Goal: Task Accomplishment & Management: Use online tool/utility

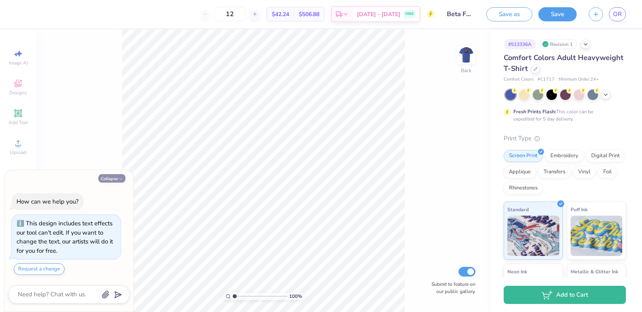
click at [117, 179] on button "Collapse" at bounding box center [111, 178] width 27 height 8
type textarea "x"
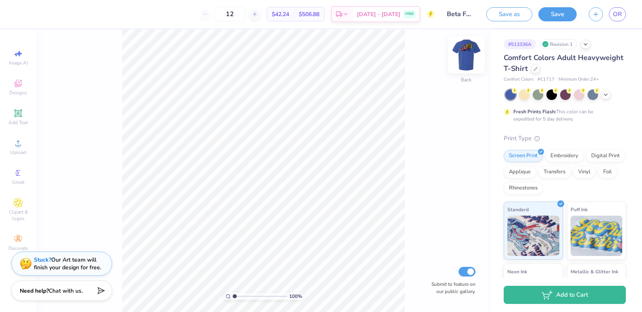
click at [468, 55] on img at bounding box center [466, 55] width 32 height 32
click at [604, 94] on icon at bounding box center [605, 94] width 6 height 6
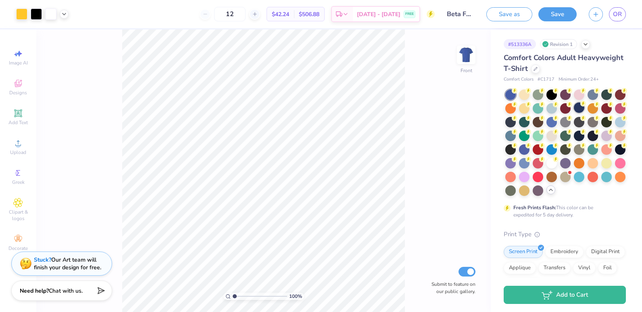
click at [584, 105] on div at bounding box center [578, 107] width 10 height 10
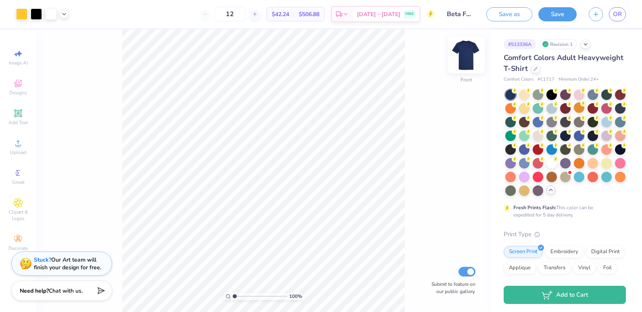
click at [473, 60] on img at bounding box center [466, 55] width 32 height 32
click at [469, 57] on img at bounding box center [466, 55] width 32 height 32
click at [62, 14] on icon at bounding box center [64, 13] width 6 height 6
click at [66, 34] on div at bounding box center [63, 33] width 11 height 11
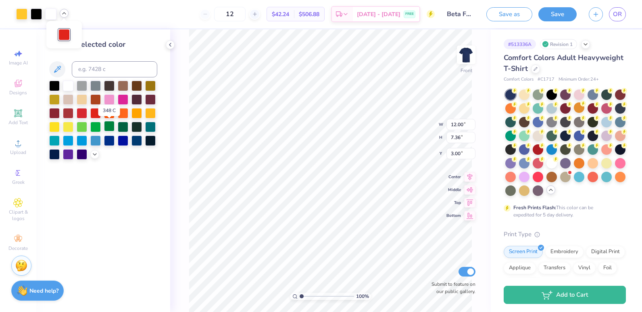
click at [109, 123] on div at bounding box center [109, 126] width 10 height 10
click at [67, 86] on div at bounding box center [68, 85] width 10 height 10
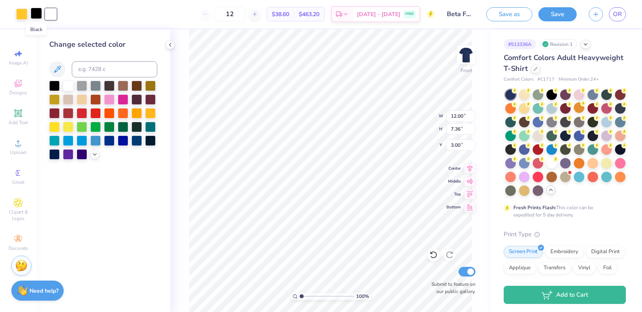
click at [37, 13] on div at bounding box center [36, 13] width 11 height 11
click at [19, 12] on div at bounding box center [21, 13] width 11 height 11
click at [65, 83] on div at bounding box center [68, 85] width 10 height 10
click at [81, 87] on div at bounding box center [82, 85] width 10 height 10
click at [97, 85] on div at bounding box center [95, 85] width 10 height 10
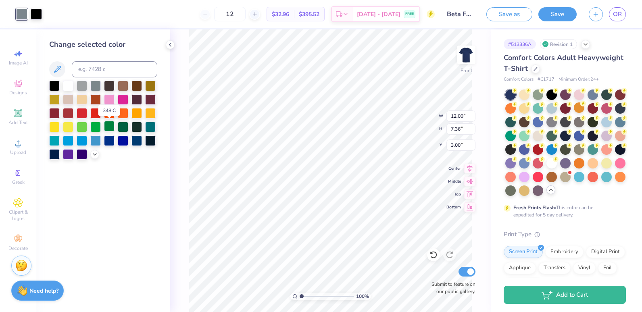
click at [111, 127] on div at bounding box center [109, 126] width 10 height 10
click at [138, 175] on div "Change selected color" at bounding box center [103, 170] width 134 height 283
click at [36, 12] on div at bounding box center [36, 13] width 11 height 11
click at [127, 142] on div at bounding box center [123, 140] width 10 height 10
click at [50, 81] on div at bounding box center [54, 85] width 10 height 10
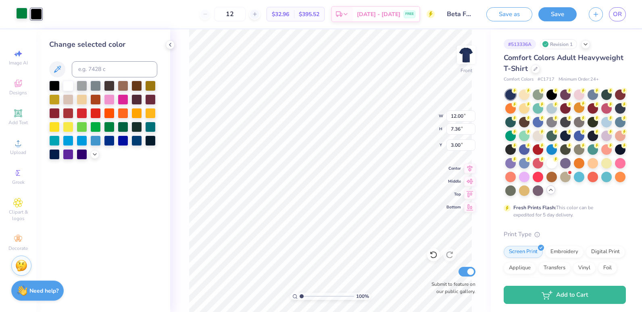
click at [20, 15] on div at bounding box center [21, 13] width 11 height 11
click at [183, 195] on div "100 % Front W 12.00 12.00 " H 7.36 7.36 " Y 3.00 3.00 " Center Middle Top Botto…" at bounding box center [330, 170] width 320 height 283
click at [168, 44] on icon at bounding box center [170, 45] width 6 height 6
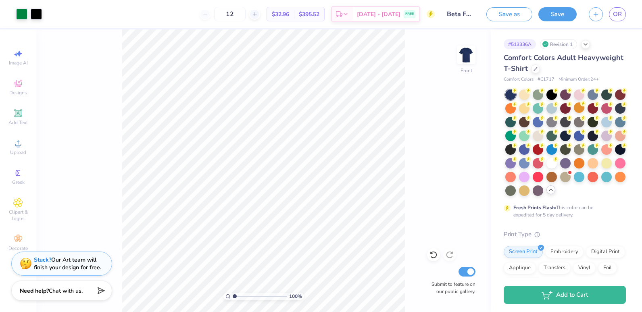
click at [167, 44] on div "Art colors 12 $32.96 Per Item $395.52 Total Est. Delivery [DATE] - [DATE] FREE …" at bounding box center [321, 156] width 642 height 312
click at [434, 254] on icon at bounding box center [433, 255] width 8 height 8
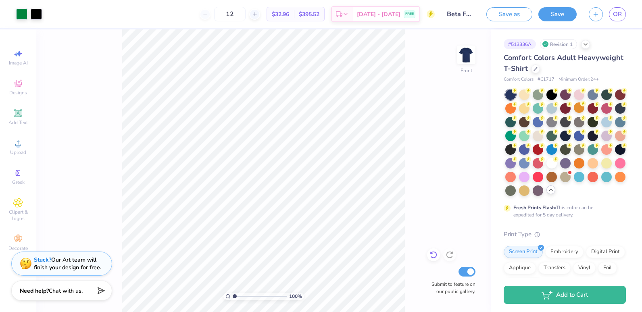
click at [434, 254] on icon at bounding box center [433, 255] width 8 height 8
drag, startPoint x: 434, startPoint y: 254, endPoint x: 408, endPoint y: 194, distance: 65.4
click at [408, 194] on div "100 % Front Submit to feature on our public gallery." at bounding box center [263, 170] width 454 height 283
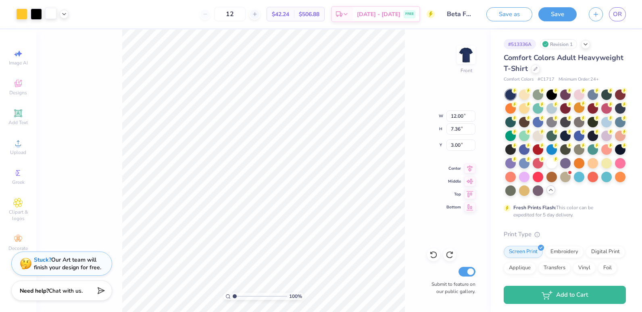
click at [52, 16] on div at bounding box center [50, 13] width 11 height 11
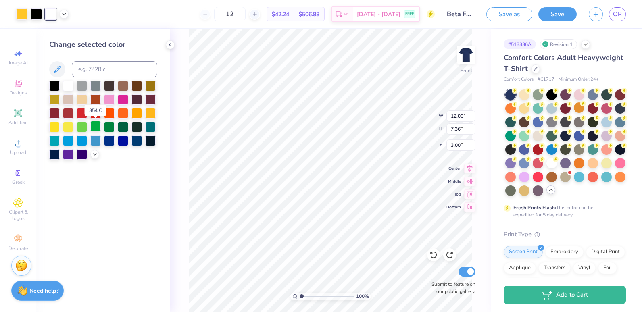
click at [96, 127] on div at bounding box center [95, 126] width 10 height 10
click at [96, 84] on div at bounding box center [95, 85] width 10 height 10
click at [67, 86] on div at bounding box center [68, 85] width 10 height 10
click at [36, 15] on div at bounding box center [36, 13] width 11 height 11
click at [96, 96] on div at bounding box center [95, 98] width 10 height 10
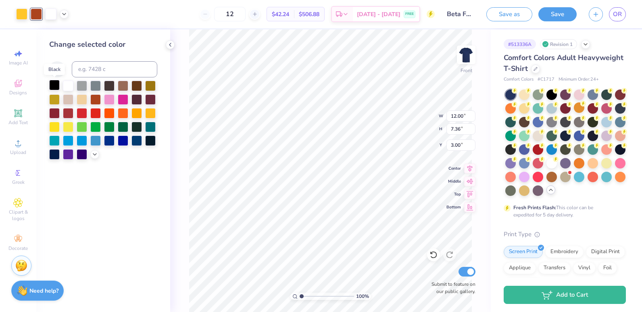
click at [53, 85] on div at bounding box center [54, 85] width 10 height 10
click at [22, 12] on div at bounding box center [21, 13] width 11 height 11
click at [69, 82] on div at bounding box center [68, 85] width 10 height 10
click at [98, 137] on div at bounding box center [95, 140] width 10 height 10
click at [56, 83] on div at bounding box center [54, 85] width 10 height 10
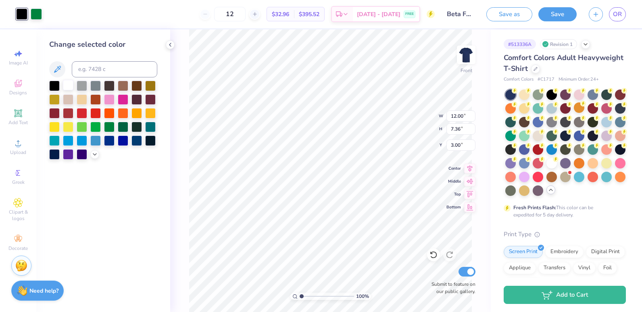
click at [71, 85] on div at bounding box center [68, 85] width 10 height 10
click at [81, 85] on div at bounding box center [82, 85] width 10 height 10
click at [95, 84] on div at bounding box center [95, 85] width 10 height 10
click at [153, 88] on div at bounding box center [150, 85] width 10 height 10
click at [432, 252] on icon at bounding box center [433, 254] width 7 height 7
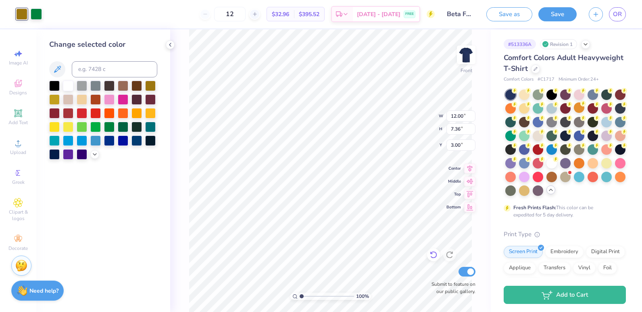
click at [432, 252] on icon at bounding box center [433, 254] width 7 height 7
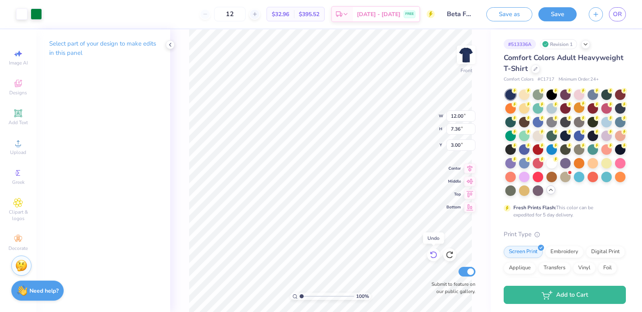
click at [432, 252] on icon at bounding box center [433, 254] width 7 height 7
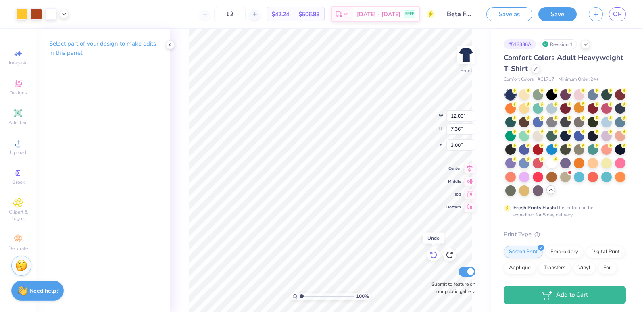
click at [432, 252] on icon at bounding box center [433, 254] width 7 height 7
click at [41, 13] on div at bounding box center [36, 13] width 11 height 11
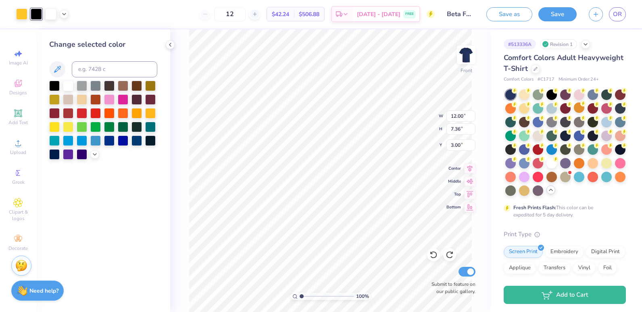
click at [89, 108] on div at bounding box center [103, 120] width 108 height 79
click at [91, 110] on div at bounding box center [95, 112] width 10 height 10
click at [70, 85] on div at bounding box center [68, 85] width 10 height 10
click at [148, 139] on div at bounding box center [150, 140] width 10 height 10
click at [54, 86] on div at bounding box center [54, 85] width 10 height 10
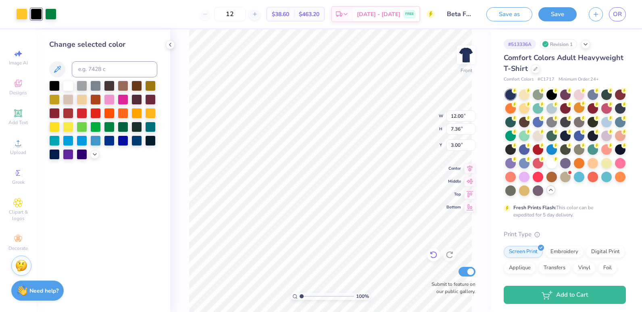
click at [435, 254] on icon at bounding box center [433, 255] width 8 height 8
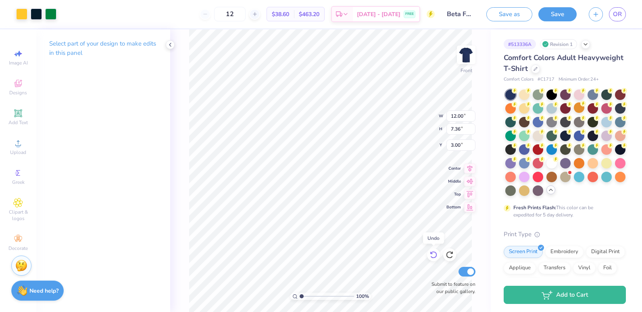
click at [435, 254] on icon at bounding box center [433, 255] width 8 height 8
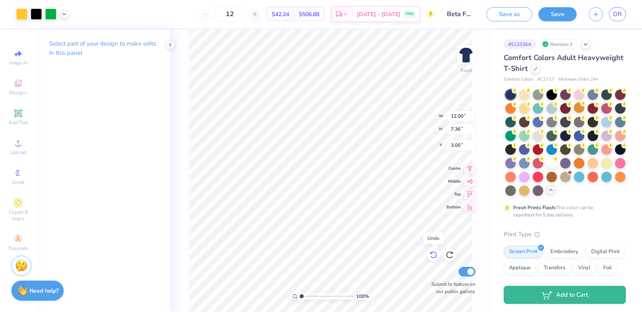
click at [430, 255] on icon at bounding box center [433, 255] width 8 height 8
click at [436, 250] on div at bounding box center [433, 254] width 13 height 13
type input "3.44"
type input "3.42"
click at [526, 92] on icon at bounding box center [528, 90] width 6 height 6
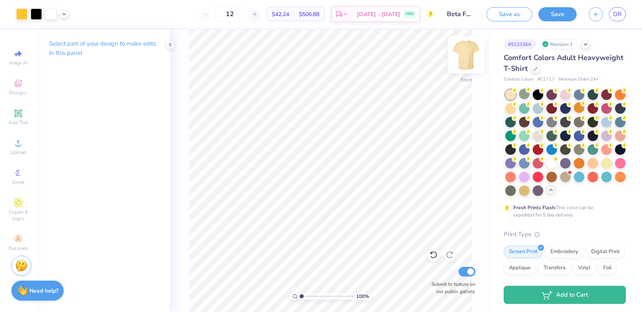
click at [463, 60] on img at bounding box center [466, 55] width 32 height 32
click at [466, 59] on img at bounding box center [466, 55] width 32 height 32
type input "3.29"
click at [22, 117] on icon at bounding box center [18, 113] width 10 height 10
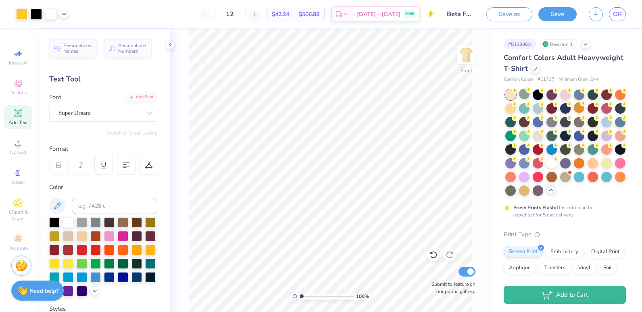
click at [29, 112] on div "Add Text" at bounding box center [18, 117] width 28 height 24
type textarea "T"
type textarea "[GEOGRAPHIC_DATA], [GEOGRAPHIC_DATA]"
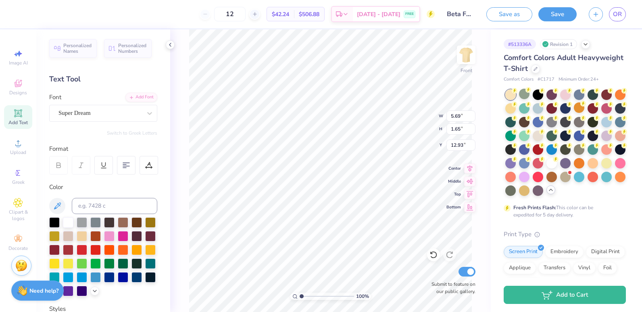
scroll to position [6, 2]
click at [55, 223] on div at bounding box center [54, 221] width 10 height 10
click at [145, 112] on icon at bounding box center [149, 113] width 8 height 8
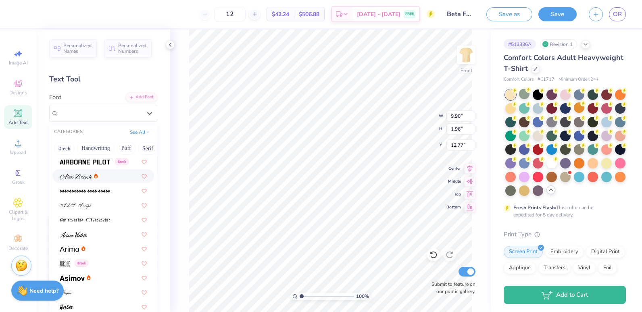
scroll to position [189, 0]
click at [87, 284] on div at bounding box center [103, 277] width 102 height 13
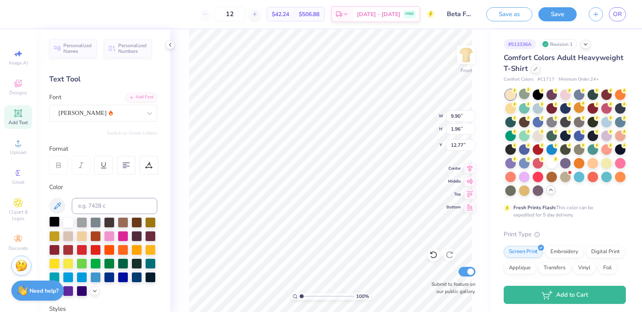
type input "10.11"
type input "2.15"
type input "12.67"
type input "5.22"
type input "1.11"
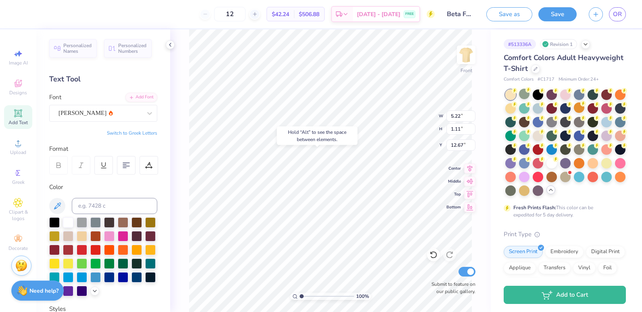
type input "12.08"
type input "3.47"
type input "0.74"
type input "11.35"
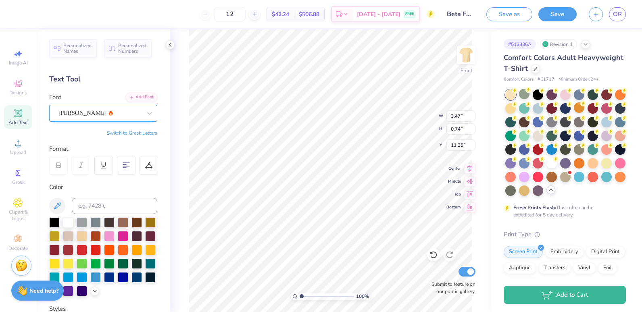
click at [118, 113] on div "[PERSON_NAME]" at bounding box center [100, 113] width 85 height 12
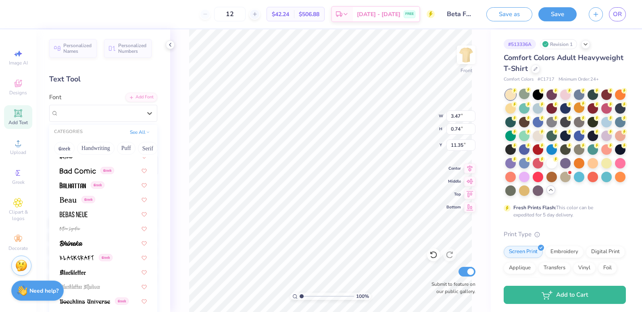
scroll to position [341, 0]
click at [86, 241] on div at bounding box center [103, 241] width 87 height 8
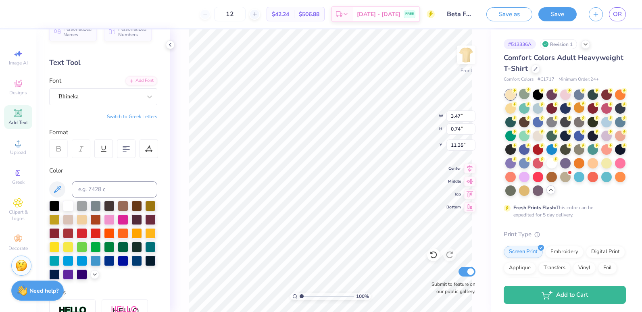
scroll to position [16, 0]
click at [115, 96] on div "Bhineka" at bounding box center [100, 97] width 85 height 12
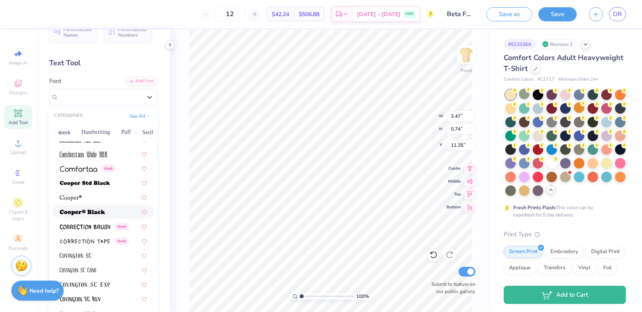
scroll to position [1184, 0]
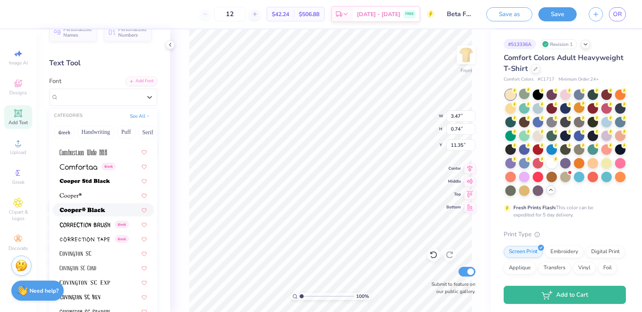
click at [97, 210] on img at bounding box center [83, 211] width 46 height 6
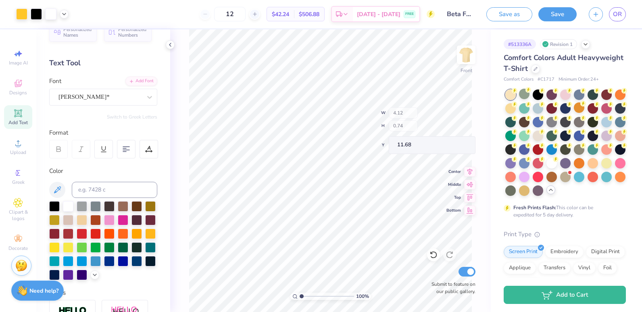
type input "11.68"
type textarea "M"
click at [601, 168] on div at bounding box center [606, 162] width 10 height 10
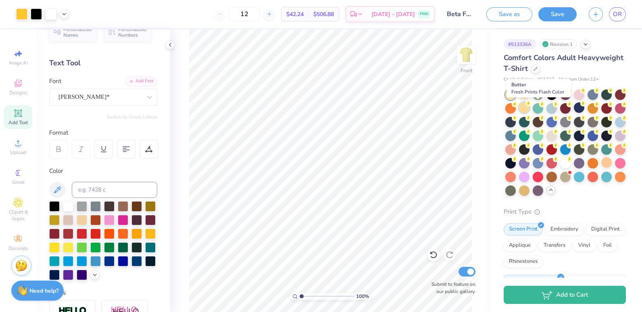
click at [529, 107] on div at bounding box center [524, 107] width 10 height 10
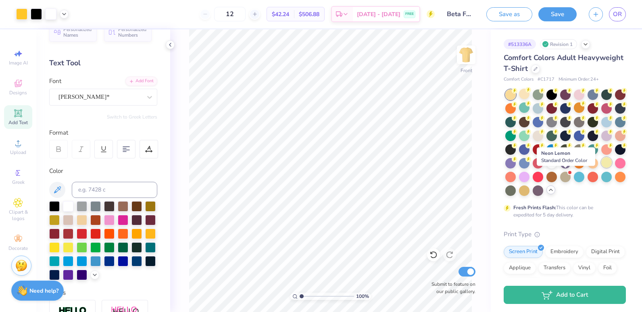
click at [601, 168] on div at bounding box center [606, 162] width 10 height 10
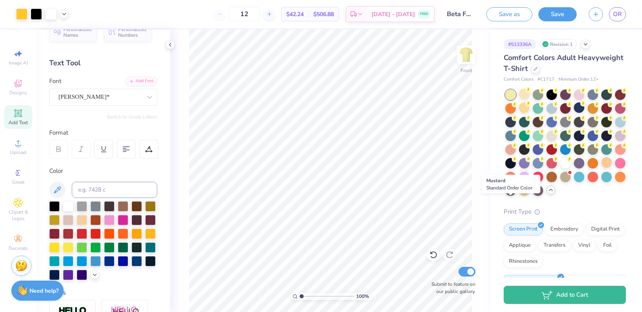
click at [519, 195] on div at bounding box center [524, 190] width 10 height 10
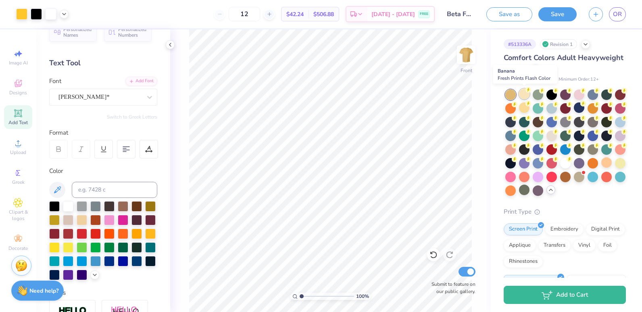
click at [527, 95] on div at bounding box center [524, 94] width 10 height 10
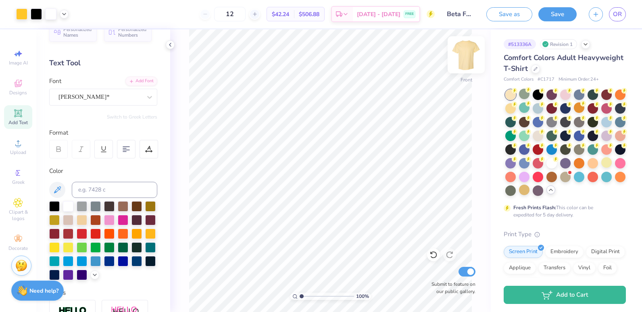
click at [470, 60] on img at bounding box center [466, 55] width 32 height 32
click at [466, 55] on img at bounding box center [466, 55] width 32 height 32
click at [465, 58] on img at bounding box center [466, 55] width 32 height 32
click at [21, 122] on span "Add Text" at bounding box center [17, 122] width 19 height 6
click at [469, 48] on img at bounding box center [466, 55] width 32 height 32
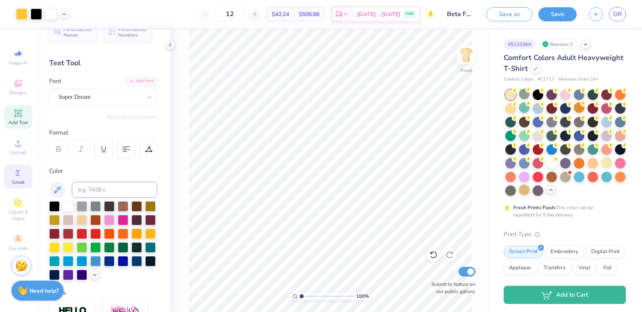
click at [20, 166] on div "Greek" at bounding box center [18, 177] width 28 height 24
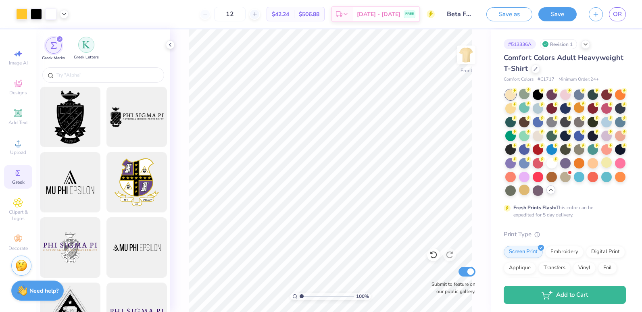
click at [86, 45] on img "filter for Greek Letters" at bounding box center [86, 45] width 8 height 8
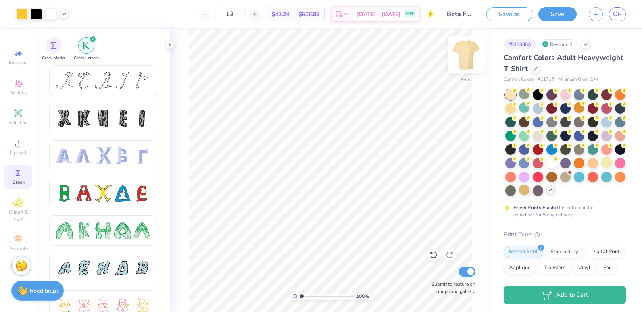
click at [458, 55] on img at bounding box center [466, 55] width 32 height 32
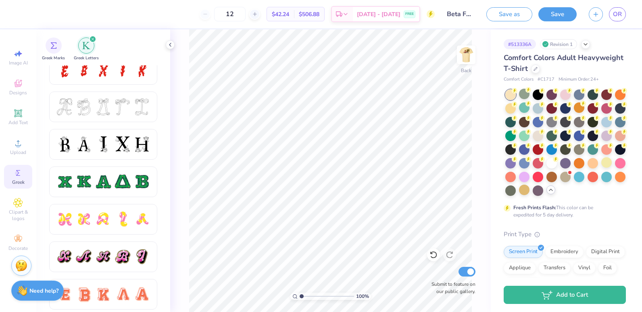
scroll to position [316, 0]
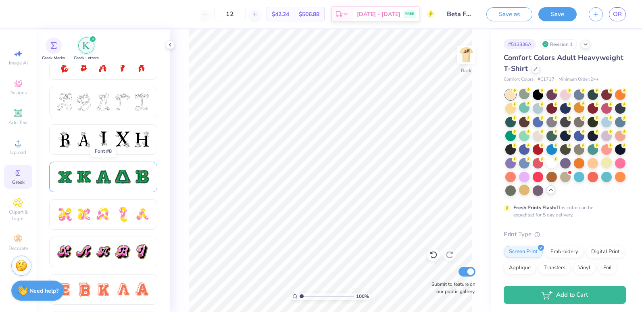
click at [132, 172] on div at bounding box center [103, 176] width 94 height 17
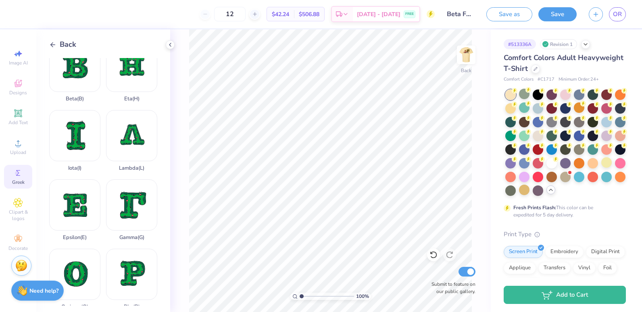
scroll to position [0, 0]
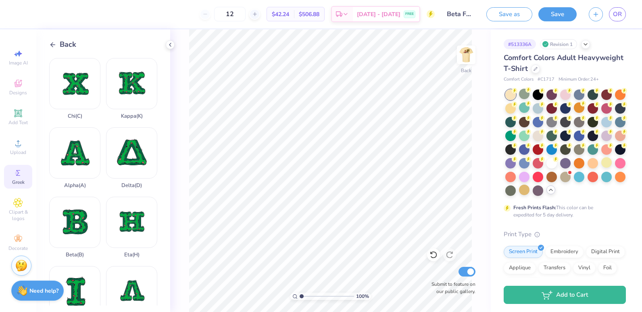
click at [58, 47] on div "Back" at bounding box center [62, 44] width 27 height 11
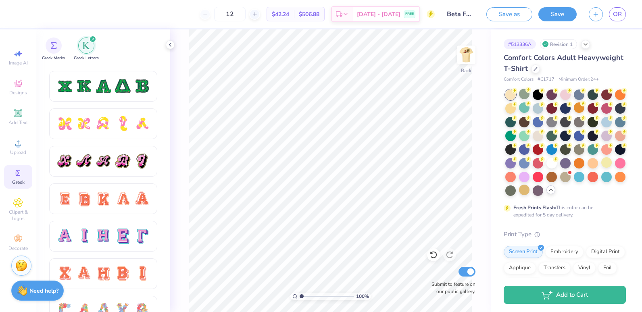
scroll to position [406, 0]
click at [123, 197] on div at bounding box center [122, 199] width 17 height 17
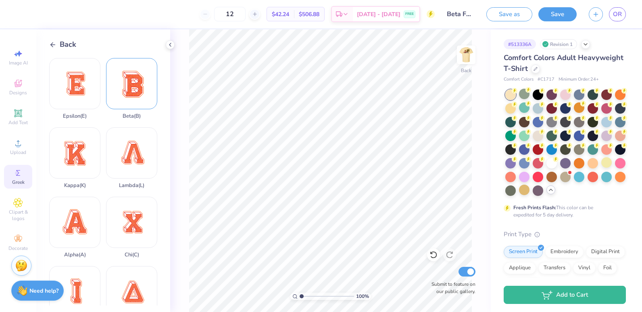
click at [128, 96] on div "Beta ( B )" at bounding box center [131, 88] width 51 height 61
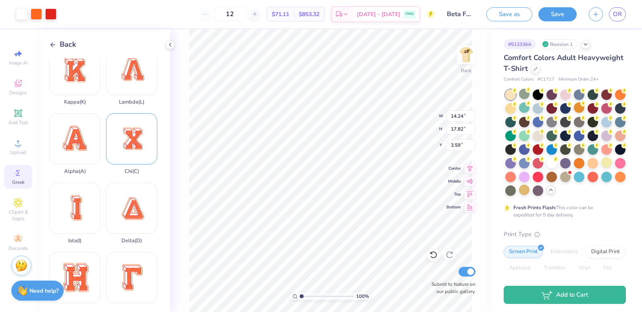
scroll to position [83, 0]
type input "4.91"
type input "6.15"
click at [49, 14] on div at bounding box center [50, 13] width 11 height 11
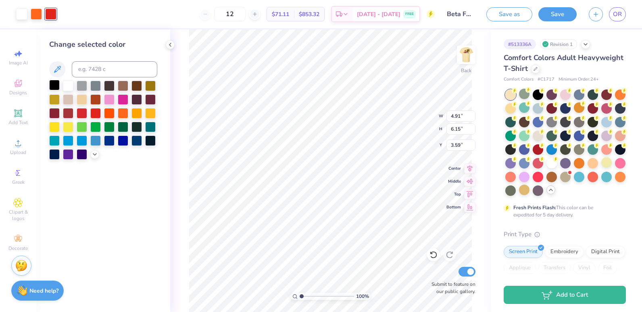
click at [57, 82] on div at bounding box center [54, 85] width 10 height 10
click at [36, 15] on div at bounding box center [36, 13] width 11 height 11
click at [56, 82] on div at bounding box center [54, 85] width 10 height 10
click at [25, 14] on div at bounding box center [21, 13] width 11 height 11
click at [53, 87] on div at bounding box center [54, 85] width 10 height 10
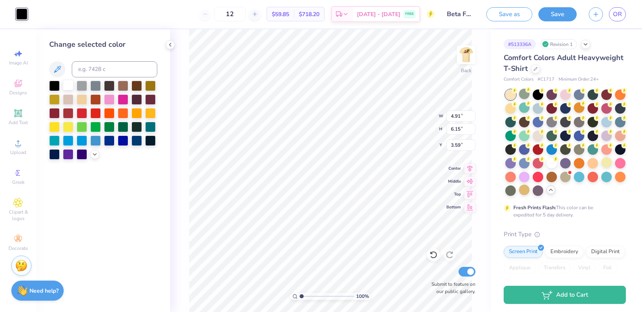
click at [67, 88] on div at bounding box center [68, 85] width 10 height 10
click at [433, 257] on icon at bounding box center [433, 255] width 8 height 8
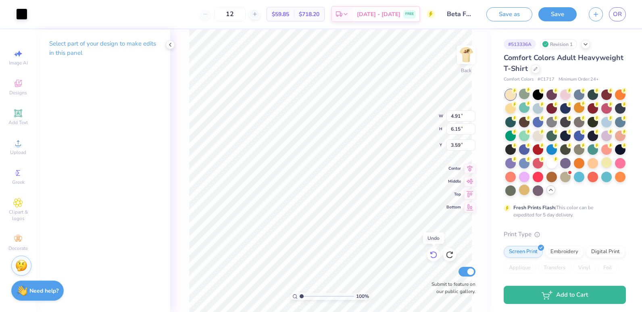
click at [433, 257] on icon at bounding box center [433, 255] width 8 height 8
type input "1.17"
type input "1.47"
type input "3.31"
type input "1.88"
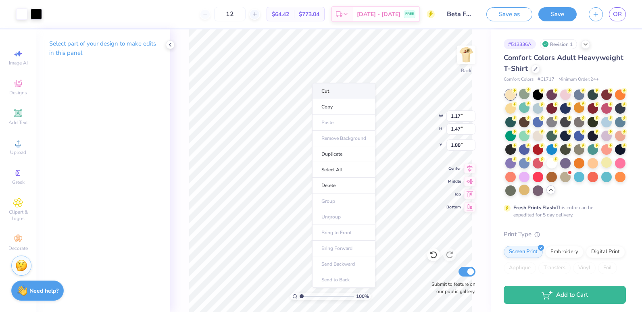
click at [324, 91] on li "Cut" at bounding box center [343, 91] width 63 height 16
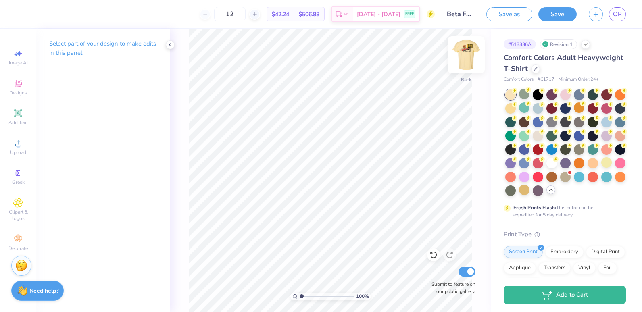
click at [463, 64] on img at bounding box center [466, 55] width 32 height 32
click at [469, 59] on img at bounding box center [466, 55] width 32 height 32
click at [467, 55] on img at bounding box center [466, 55] width 32 height 32
click at [467, 55] on img at bounding box center [466, 55] width 16 height 16
click at [466, 60] on img at bounding box center [466, 55] width 32 height 32
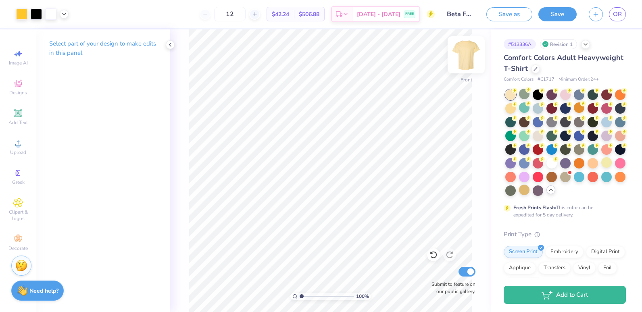
click at [466, 52] on img at bounding box center [466, 55] width 32 height 32
click at [471, 60] on img at bounding box center [466, 55] width 32 height 32
click at [463, 56] on img at bounding box center [466, 55] width 32 height 32
click at [184, 63] on div "100 % Back Submit to feature on our public gallery." at bounding box center [330, 170] width 320 height 283
click at [170, 46] on icon at bounding box center [170, 45] width 6 height 6
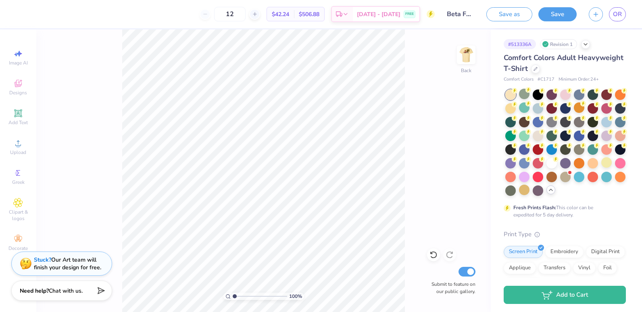
click at [119, 187] on div "100 % Back Submit to feature on our public gallery." at bounding box center [263, 170] width 454 height 283
click at [68, 139] on div "100 % Back Submit to feature on our public gallery." at bounding box center [263, 170] width 454 height 283
